Goal: Register for event/course

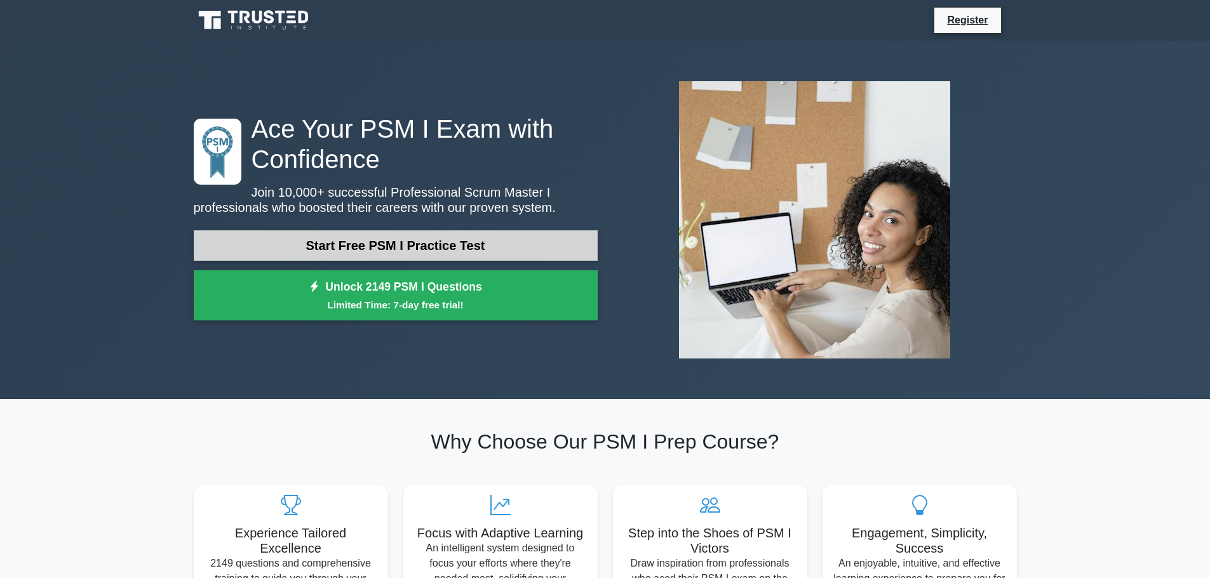
click at [436, 248] on link "Start Free PSM I Practice Test" at bounding box center [396, 246] width 404 height 30
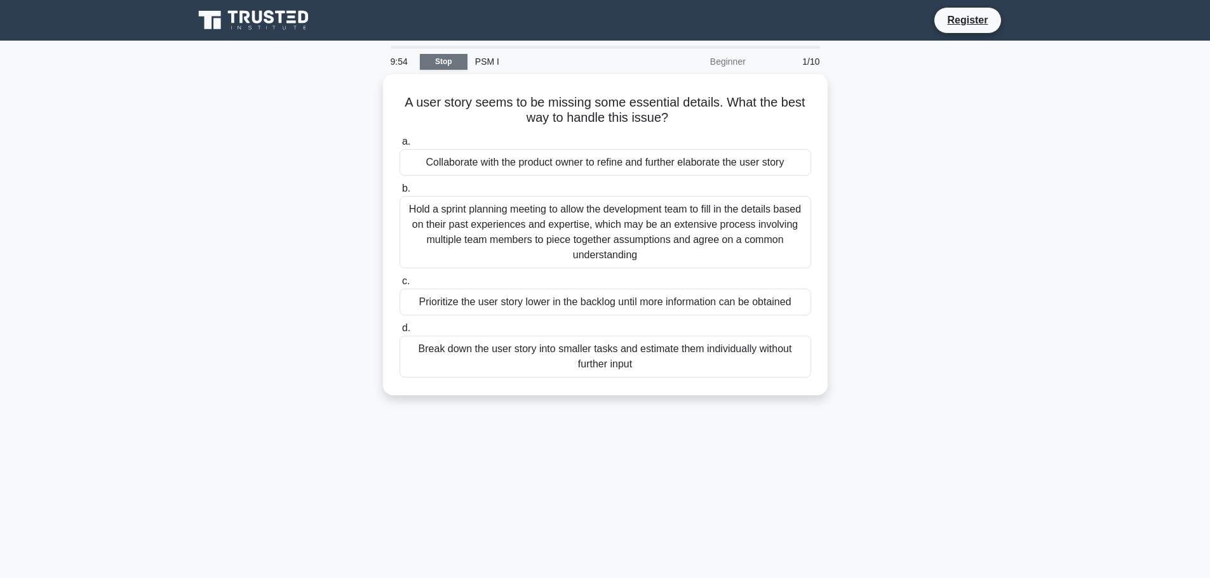
click at [451, 63] on link "Stop" at bounding box center [444, 62] width 48 height 16
